Goal: Check status: Check status

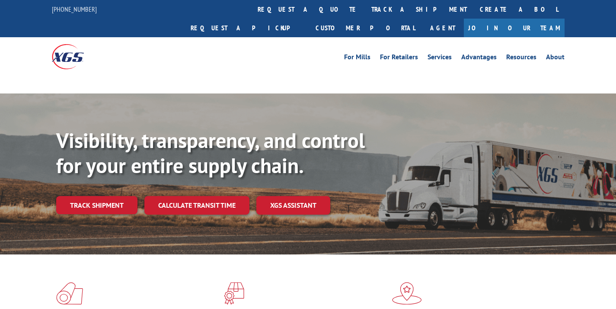
scroll to position [131, 0]
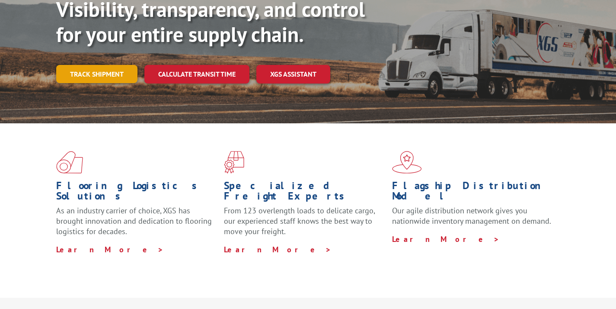
click at [104, 65] on link "Track shipment" at bounding box center [96, 74] width 81 height 18
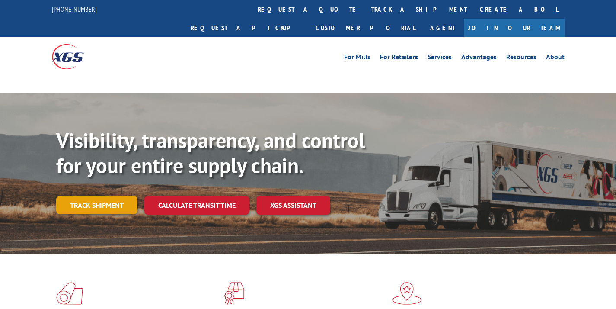
click at [108, 196] on link "Track shipment" at bounding box center [96, 205] width 81 height 18
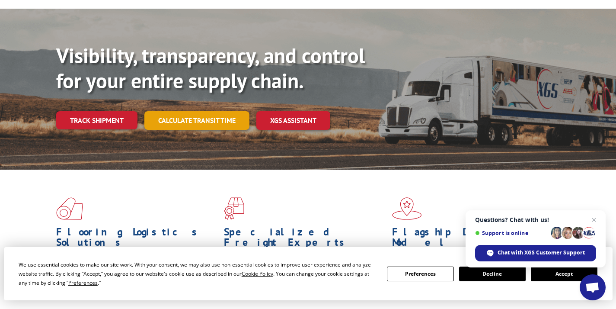
scroll to position [60, 0]
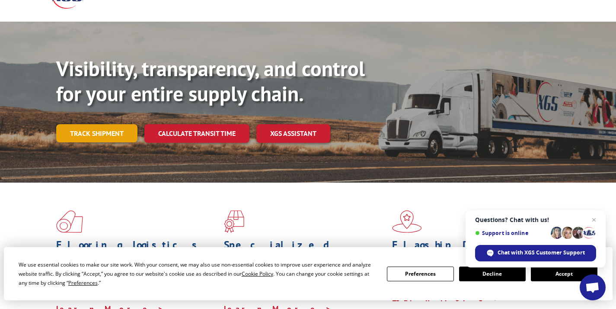
click at [100, 124] on link "Track shipment" at bounding box center [96, 133] width 81 height 18
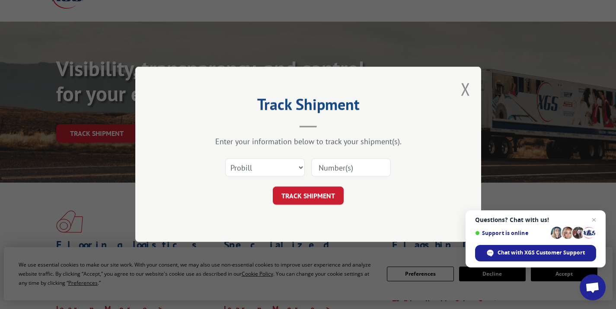
click at [338, 169] on input at bounding box center [351, 168] width 80 height 18
paste input "17341204"
type input "17341204"
click at [328, 197] on button "TRACK SHIPMENT" at bounding box center [308, 196] width 71 height 18
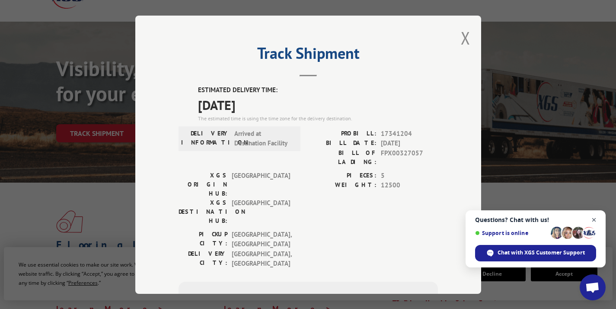
click at [595, 217] on span "Close chat" at bounding box center [593, 219] width 11 height 11
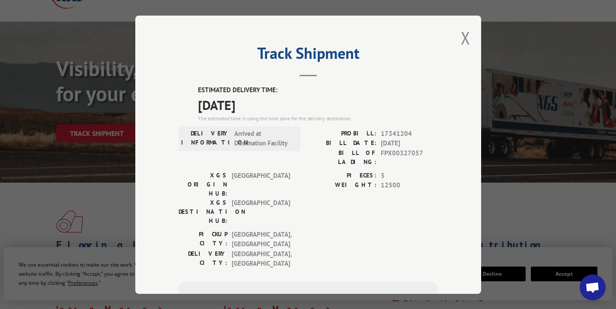
scroll to position [0, 0]
